Goal: Information Seeking & Learning: Check status

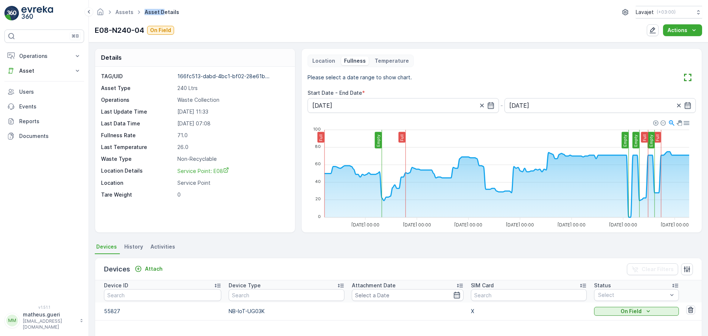
click at [135, 0] on html "⌘B Operations Insights Planning Routes & Tasks Cockpit Settings Asset Assets Ac…" at bounding box center [354, 168] width 708 height 336
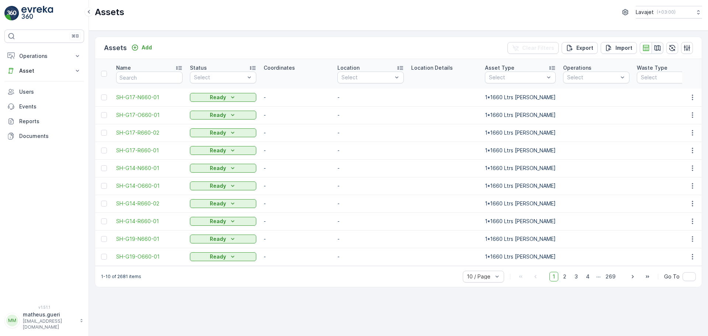
click at [654, 48] on icon "button" at bounding box center [656, 47] width 7 height 7
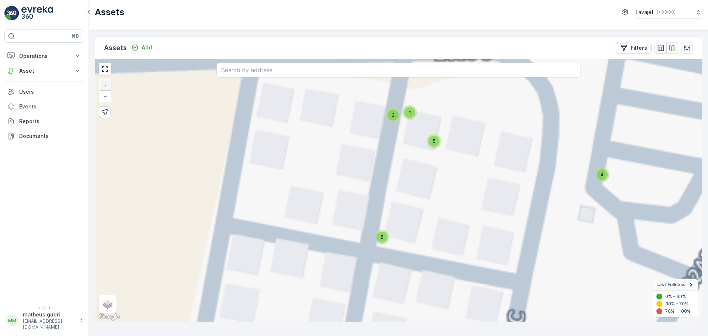
drag, startPoint x: 422, startPoint y: 149, endPoint x: 415, endPoint y: 177, distance: 29.4
click at [415, 177] on div "4 4 4 4 4 4 4 4 4 4 4 4 4 4 4 4 4 4 4 4 4 4 4 4 4 4 4 4 4 4 11 2 4 4 4 4 4 4 4 …" at bounding box center [398, 190] width 606 height 262
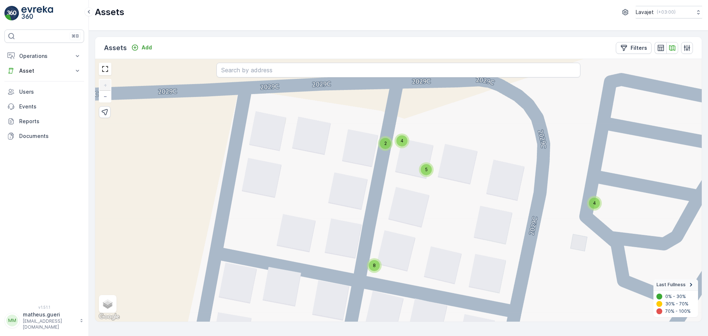
click at [399, 142] on div "4" at bounding box center [401, 140] width 11 height 11
click at [400, 132] on icon at bounding box center [401, 131] width 5 height 6
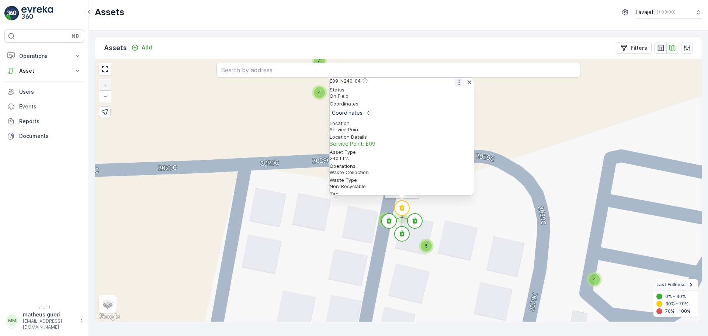
click at [455, 86] on icon "button" at bounding box center [458, 81] width 7 height 7
click at [453, 98] on span "See More Detail" at bounding box center [458, 93] width 40 height 7
click at [391, 222] on circle at bounding box center [388, 220] width 15 height 15
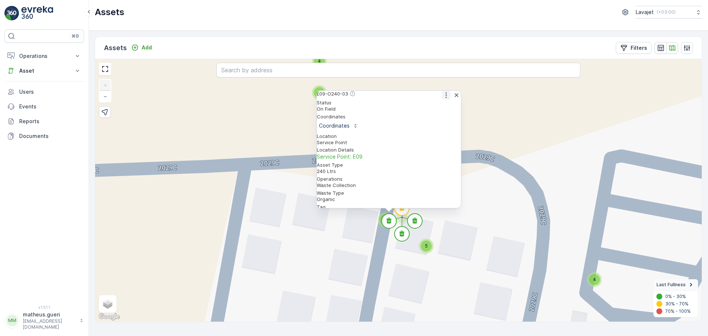
click at [442, 99] on icon "button" at bounding box center [445, 94] width 7 height 7
click at [433, 109] on span "See More Detail" at bounding box center [445, 106] width 40 height 7
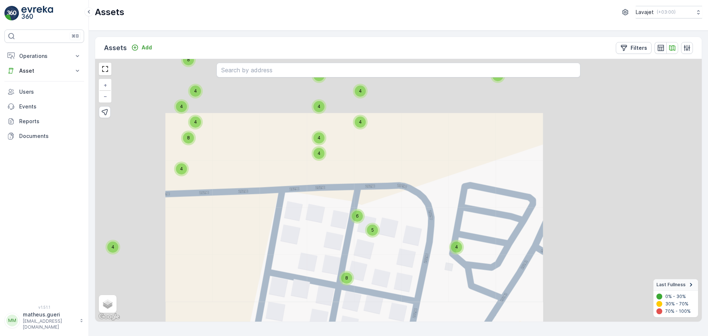
drag, startPoint x: 327, startPoint y: 248, endPoint x: 327, endPoint y: 205, distance: 43.5
click at [327, 205] on div "4 4 4 5 4 4 4 4 4 4 4 4 4 4 4 4 4 4 4 4 4 4 4 4 4 4 4 4 4 4 4 4 4 4 4 4 4 4 4 4…" at bounding box center [398, 190] width 606 height 262
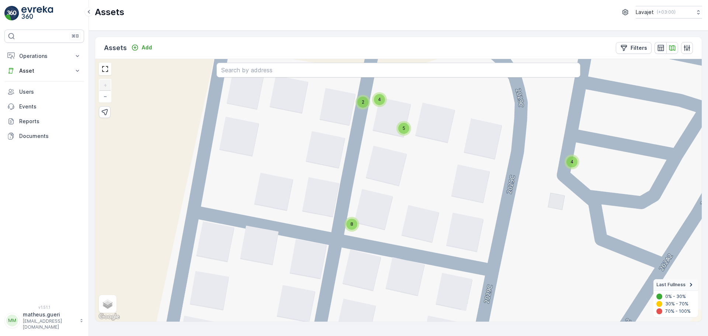
click at [350, 230] on div "8" at bounding box center [351, 224] width 15 height 15
click at [353, 229] on div "8" at bounding box center [351, 224] width 11 height 11
click at [368, 230] on icon at bounding box center [366, 227] width 5 height 6
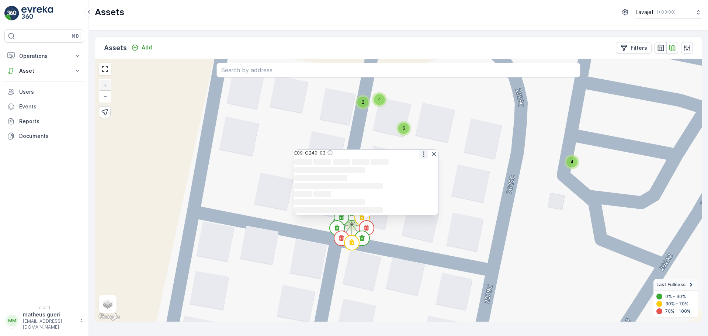
click at [422, 150] on icon "button" at bounding box center [423, 153] width 7 height 7
click at [420, 162] on span "See More Detail" at bounding box center [423, 165] width 40 height 7
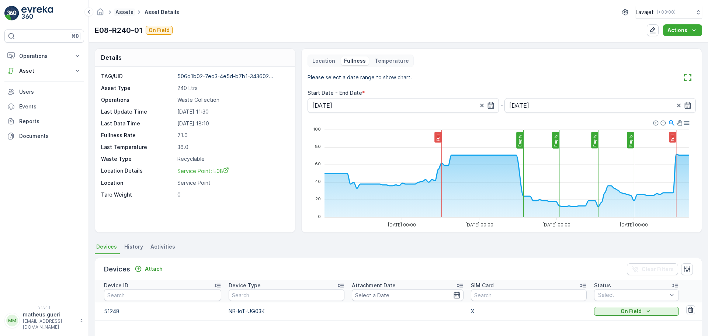
click at [129, 11] on link "Assets" at bounding box center [124, 12] width 18 height 6
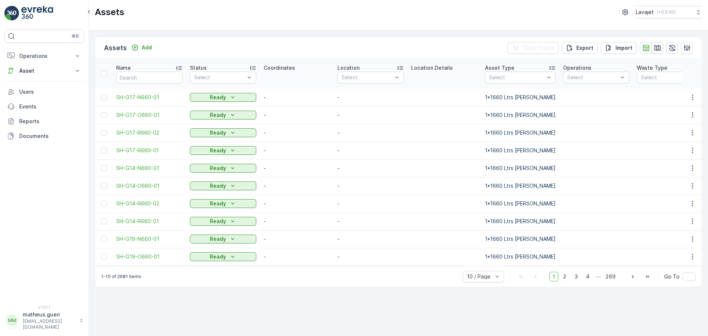
click at [655, 46] on icon "button" at bounding box center [657, 48] width 6 height 6
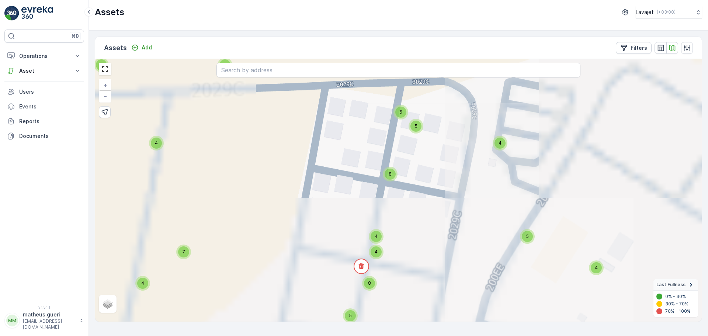
drag, startPoint x: 396, startPoint y: 192, endPoint x: 402, endPoint y: 154, distance: 38.7
click at [402, 147] on div "4 4 4 4 4 4 4 4 4 4 4 4 4 4 4 4 4 4 4 4 4 4 4 4 4 4 4 4 4 4 11 2 4 4 4 4 4 4 4 …" at bounding box center [398, 190] width 606 height 262
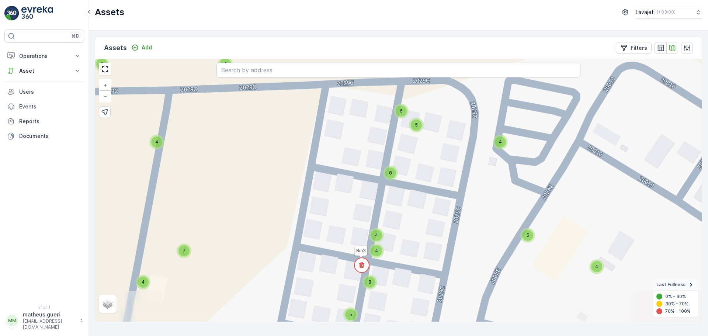
click at [364, 266] on circle at bounding box center [361, 265] width 15 height 15
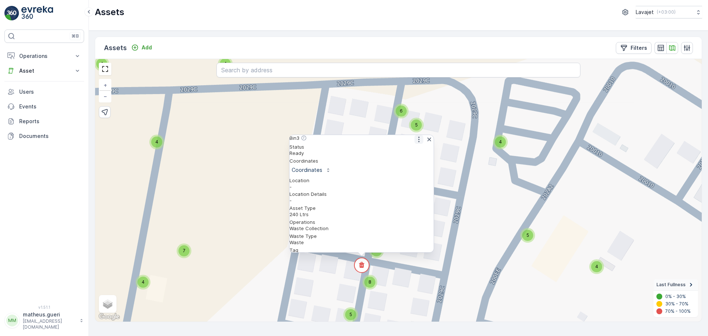
click at [417, 142] on icon "button" at bounding box center [418, 139] width 7 height 7
click at [417, 153] on span "See More Detail" at bounding box center [418, 150] width 40 height 7
click at [426, 143] on icon "button" at bounding box center [428, 139] width 7 height 7
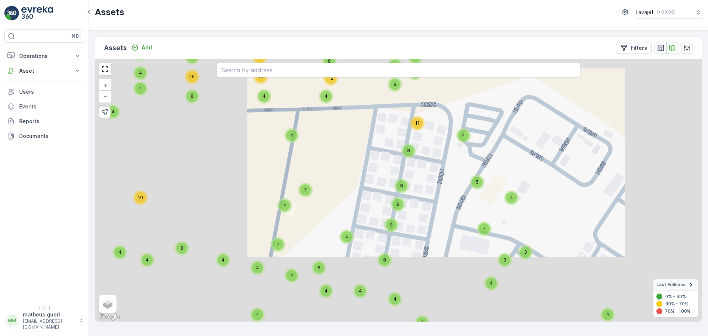
drag, startPoint x: 409, startPoint y: 193, endPoint x: 410, endPoint y: 187, distance: 5.9
click at [410, 187] on div "4 4 2 4 4 6 4 4 4 4 4 4 8 8 8 8 8 8 8 8 4 4 4 4 4 4 4 4 4 4 4 4 4 4 4 4 4 4 4 4…" at bounding box center [398, 190] width 606 height 262
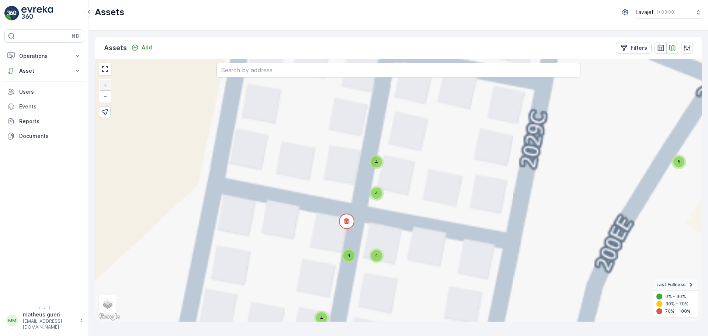
click at [378, 193] on div "4" at bounding box center [376, 193] width 11 height 11
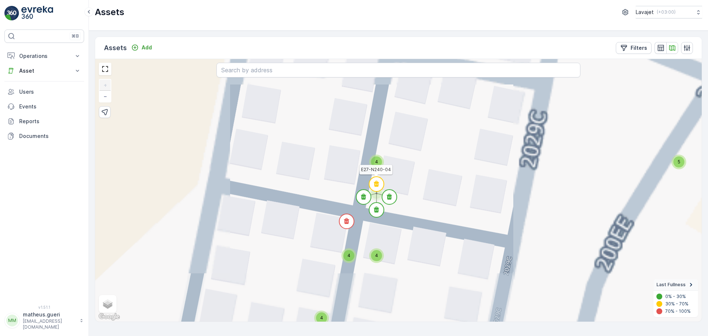
click at [377, 187] on circle at bounding box center [376, 184] width 15 height 15
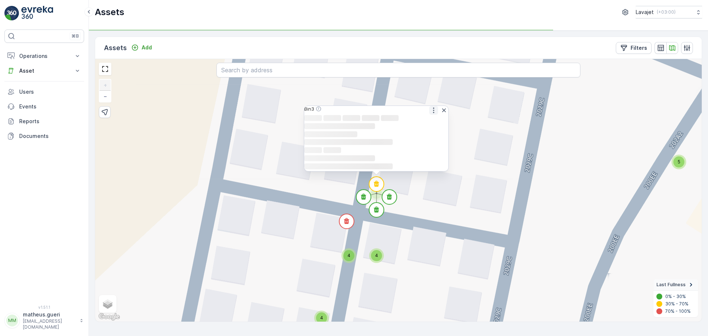
click at [430, 107] on icon "button" at bounding box center [433, 110] width 7 height 7
click at [429, 118] on span "See More Detail" at bounding box center [433, 121] width 40 height 7
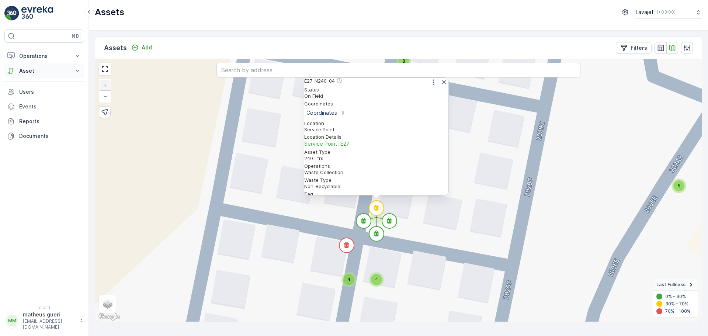
click at [22, 69] on p "Asset" at bounding box center [44, 70] width 50 height 7
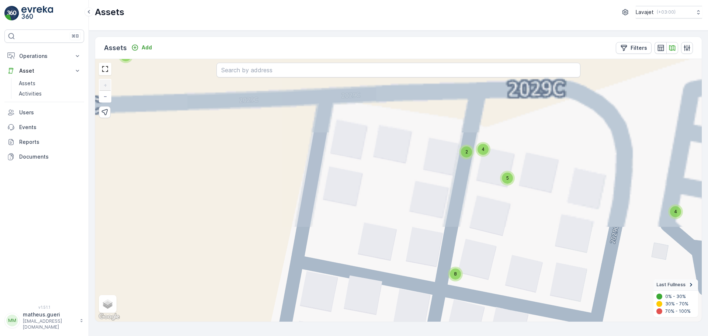
click at [483, 155] on div "4" at bounding box center [482, 149] width 15 height 15
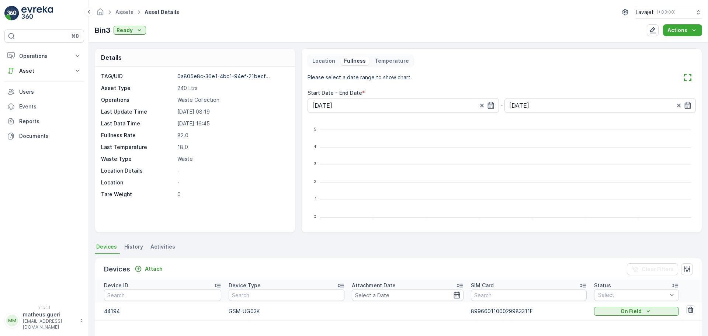
click at [393, 64] on p "Temperature" at bounding box center [391, 60] width 34 height 7
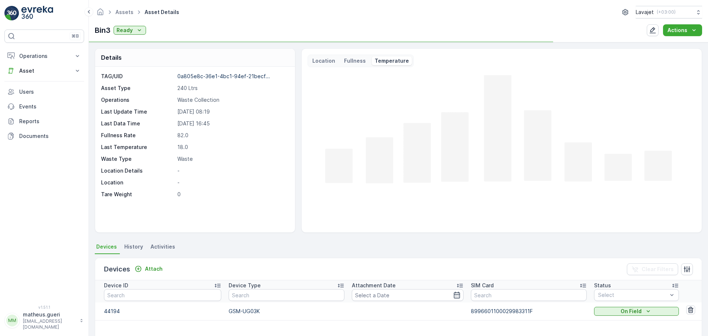
click at [359, 63] on p "Fullness" at bounding box center [355, 60] width 22 height 7
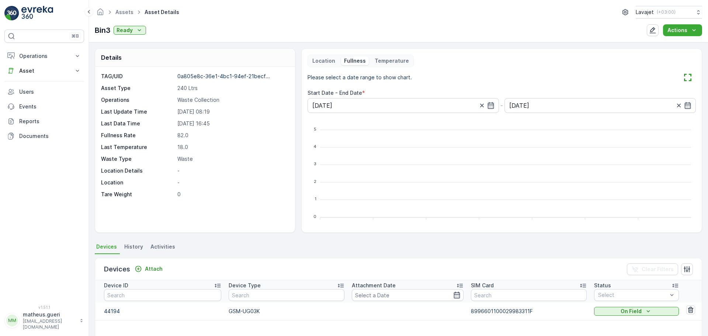
click at [383, 63] on p "Temperature" at bounding box center [391, 60] width 34 height 7
click at [360, 62] on p "Fullness" at bounding box center [355, 60] width 22 height 7
click at [385, 61] on p "Temperature" at bounding box center [391, 60] width 34 height 7
click at [327, 63] on p "Location" at bounding box center [323, 60] width 23 height 7
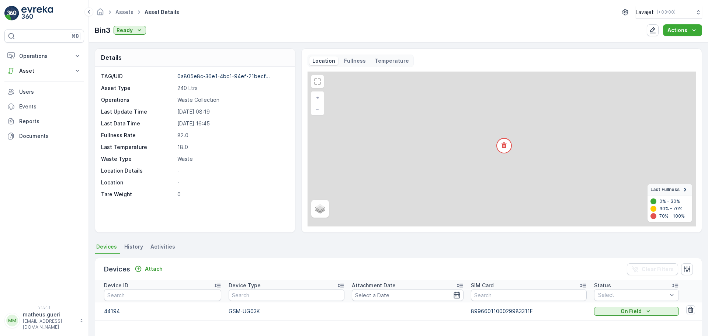
click at [351, 63] on p "Fullness" at bounding box center [355, 60] width 22 height 7
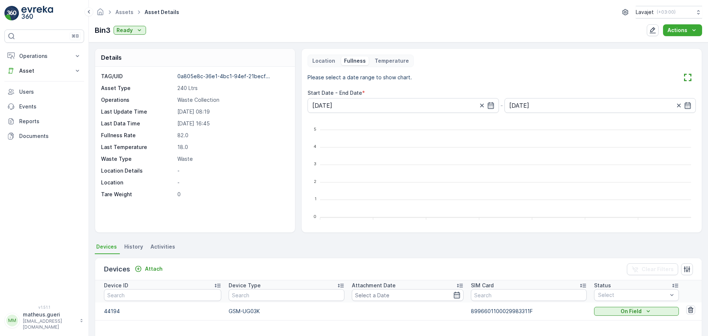
click at [313, 58] on p "Location" at bounding box center [323, 60] width 23 height 7
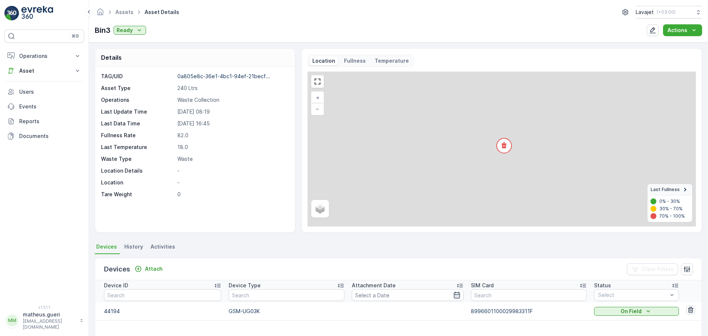
click at [353, 60] on p "Fullness" at bounding box center [355, 60] width 22 height 7
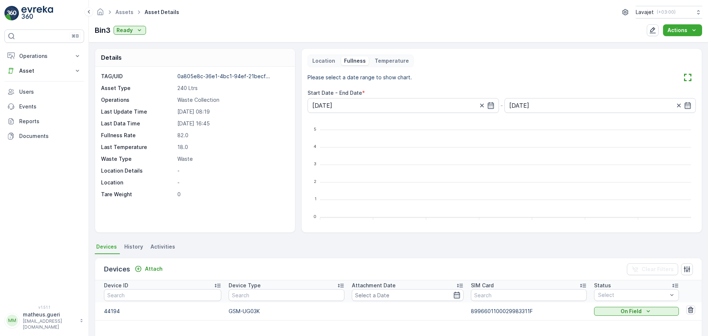
click at [386, 61] on p "Temperature" at bounding box center [391, 60] width 34 height 7
click at [353, 63] on p "Fullness" at bounding box center [355, 60] width 22 height 7
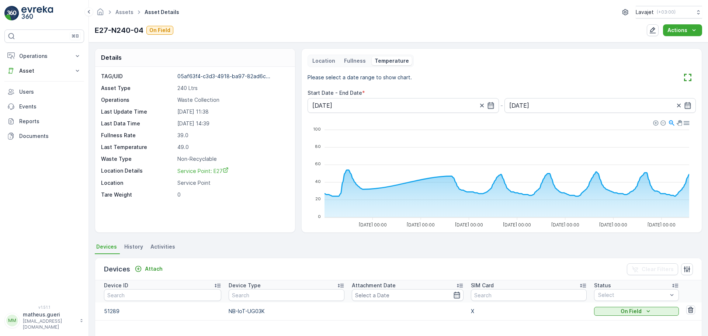
click at [349, 60] on p "Fullness" at bounding box center [355, 60] width 22 height 7
